Goal: Use online tool/utility: Utilize a website feature to perform a specific function

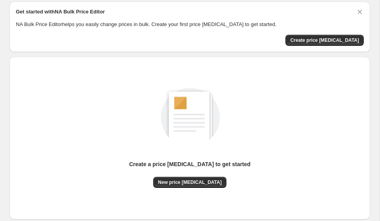
scroll to position [51, 0]
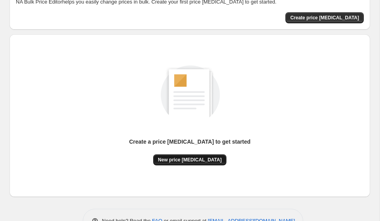
click at [187, 161] on span "New price change job" at bounding box center [190, 160] width 64 height 6
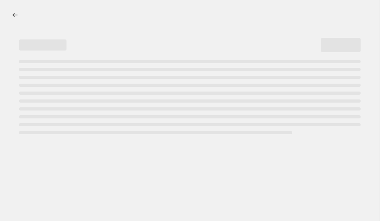
select select "percentage"
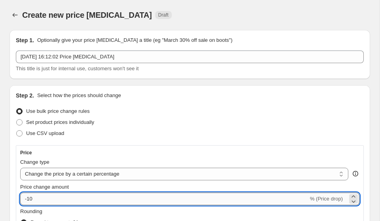
click at [102, 201] on input "-10" at bounding box center [164, 199] width 288 height 13
type input "-1"
type input "-35"
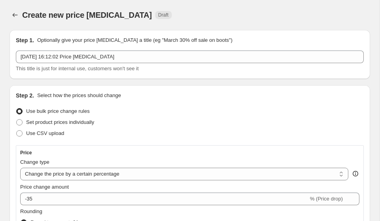
click at [225, 154] on div "Price" at bounding box center [189, 153] width 339 height 6
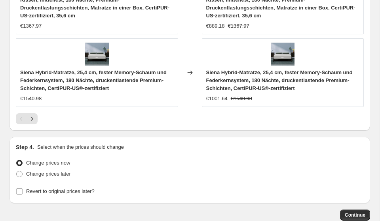
scroll to position [873, 0]
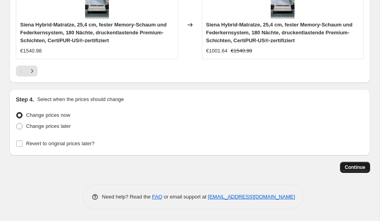
click at [355, 170] on span "Continue" at bounding box center [354, 168] width 21 height 6
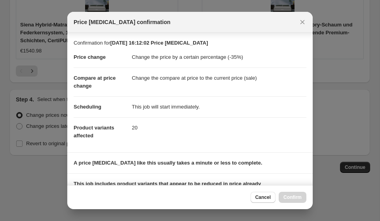
scroll to position [112, 0]
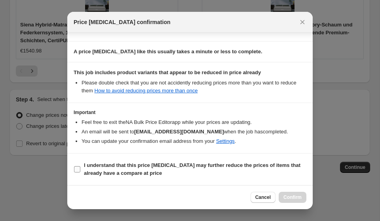
click at [89, 172] on b "I understand that this price change job may further reduce the prices of items …" at bounding box center [192, 170] width 216 height 14
click at [80, 172] on input "I understand that this price change job may further reduce the prices of items …" at bounding box center [77, 170] width 6 height 6
checkbox input "true"
click at [286, 197] on span "Confirm" at bounding box center [292, 198] width 18 height 6
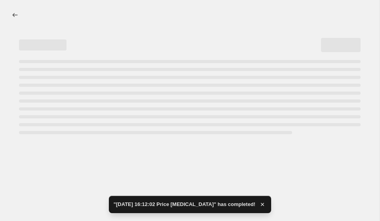
select select "percentage"
